Goal: Task Accomplishment & Management: Use online tool/utility

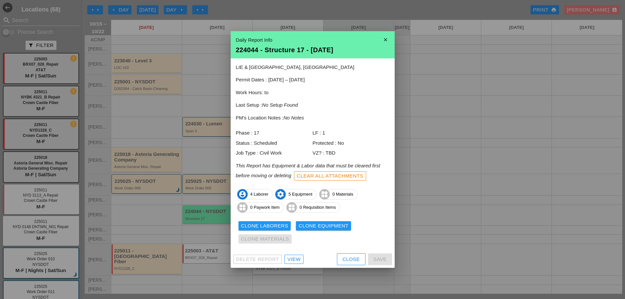
click at [384, 36] on icon "close" at bounding box center [385, 39] width 13 height 13
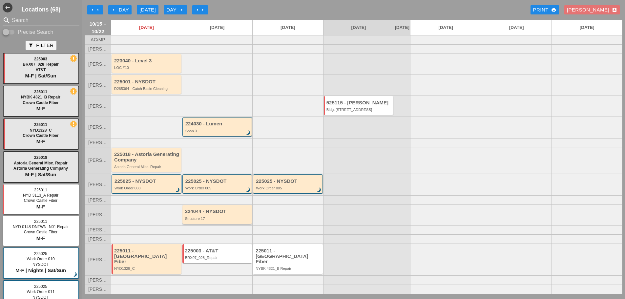
click at [212, 221] on div "224044 - NYSDOT Structure 17" at bounding box center [218, 215] width 66 height 12
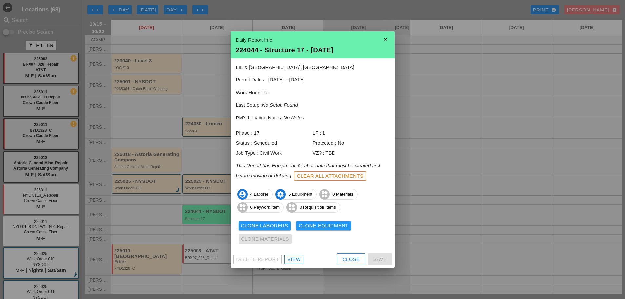
click at [383, 39] on icon "close" at bounding box center [385, 39] width 13 height 13
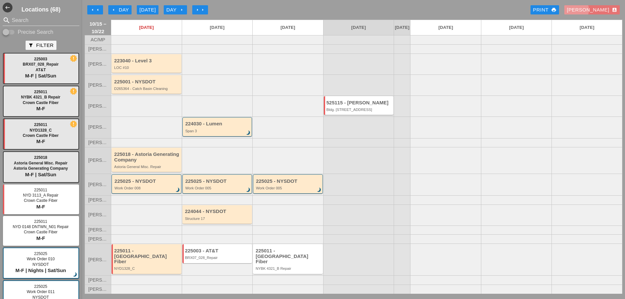
click at [607, 8] on div "[PERSON_NAME] account_box" at bounding box center [592, 10] width 50 height 8
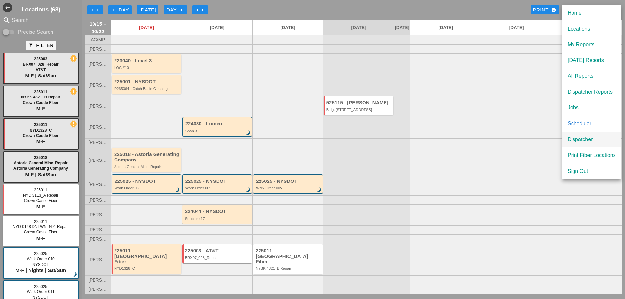
click at [579, 139] on div "Dispatcher" at bounding box center [592, 140] width 48 height 8
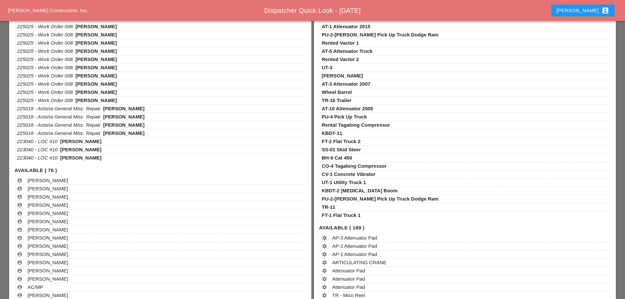
scroll to position [164, 0]
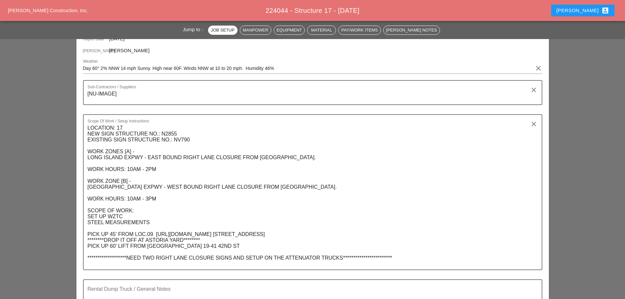
scroll to position [98, 0]
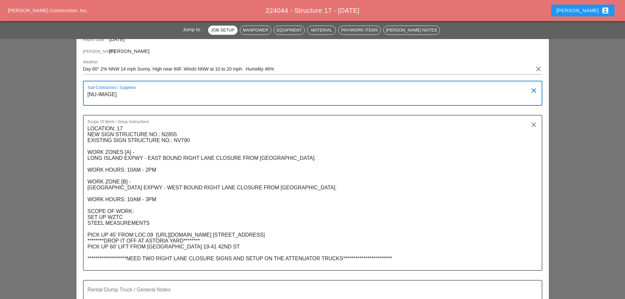
drag, startPoint x: 136, startPoint y: 96, endPoint x: 87, endPoint y: 96, distance: 48.9
click at [87, 96] on div "Sub-Contractors / Suppliers [NU-IMAGE] clear" at bounding box center [312, 93] width 459 height 25
type textarea "[NONE]"
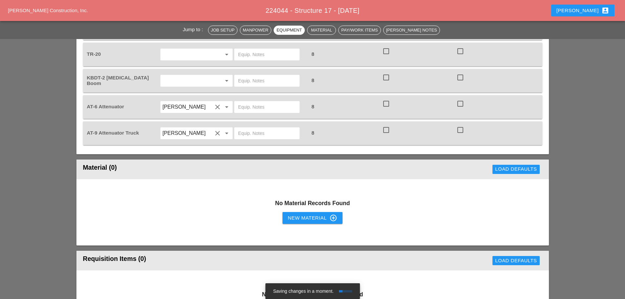
scroll to position [656, 0]
